Goal: Task Accomplishment & Management: Use online tool/utility

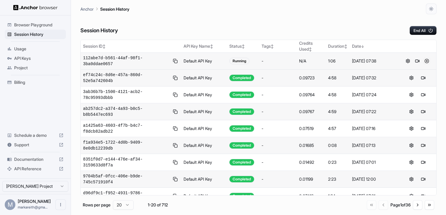
click at [427, 61] on button at bounding box center [426, 60] width 7 height 7
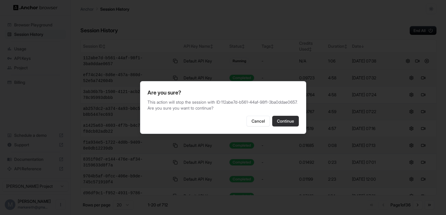
click at [282, 123] on button "Continue" at bounding box center [285, 121] width 27 height 11
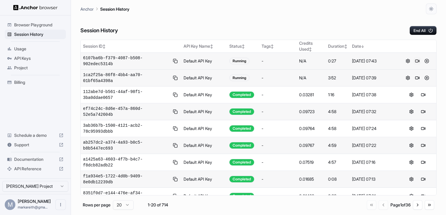
click at [417, 62] on button at bounding box center [417, 60] width 7 height 7
click at [417, 61] on button at bounding box center [417, 60] width 7 height 7
click at [426, 61] on button at bounding box center [426, 60] width 7 height 7
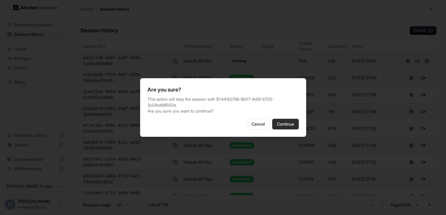
click at [291, 127] on button "Continue" at bounding box center [285, 124] width 27 height 11
